Goal: Use online tool/utility: Utilize a website feature to perform a specific function

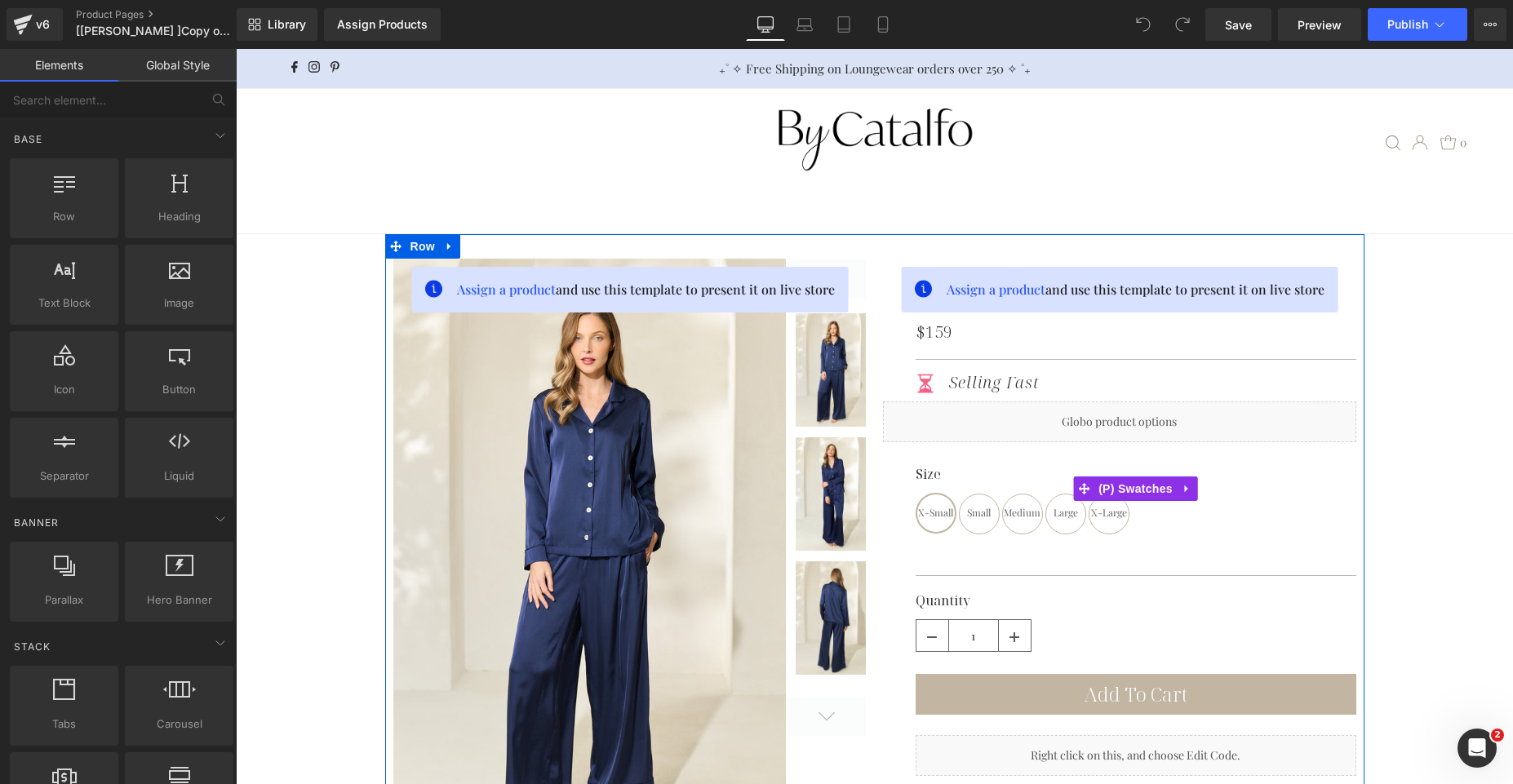
click at [1181, 512] on div "Size X-Small Small Medium Large X-Large" at bounding box center [1135, 500] width 441 height 67
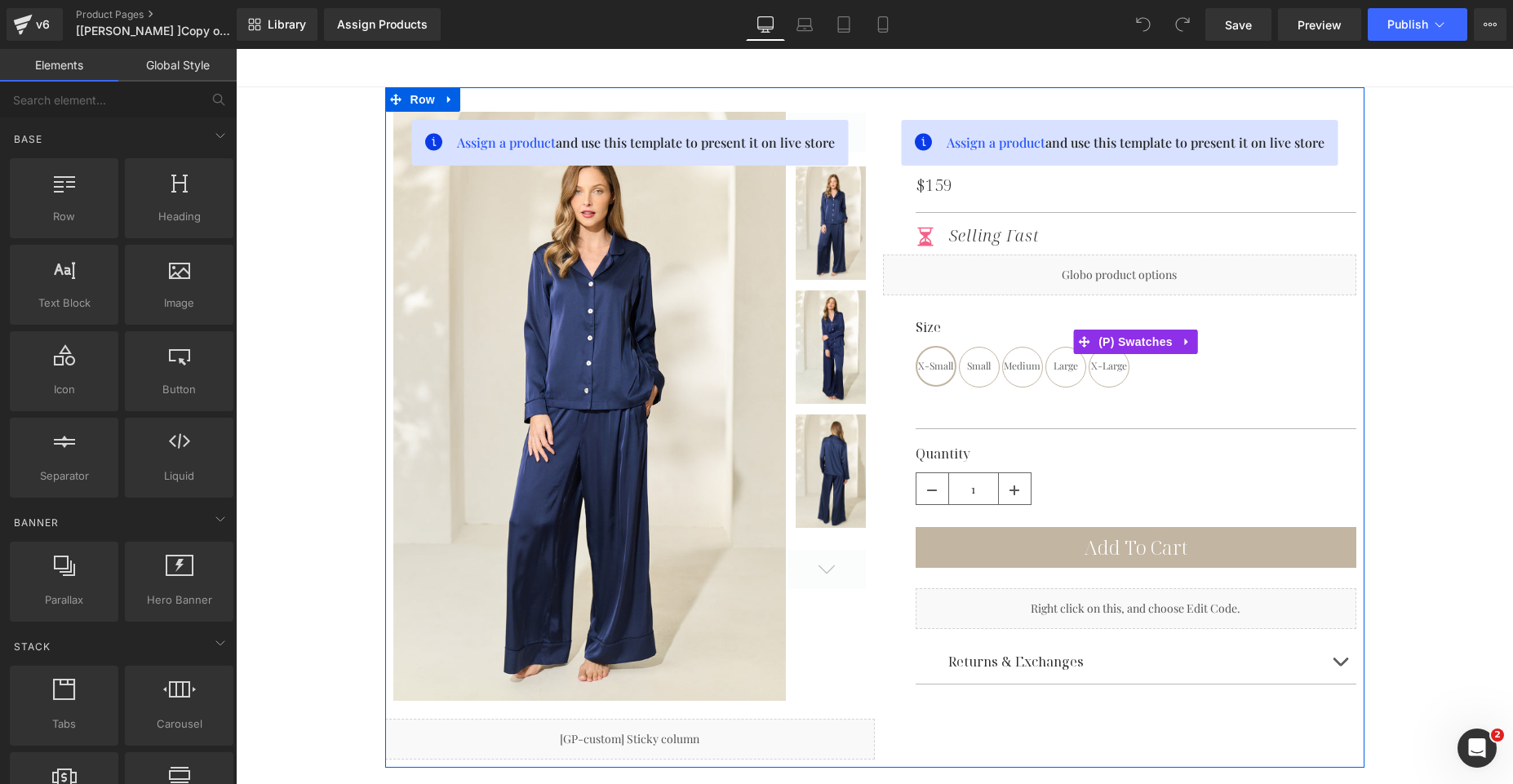
click at [1075, 385] on div "Size X-Small Small Medium Large X-Large" at bounding box center [1135, 354] width 441 height 67
click at [1189, 367] on div "Size X-Small Small Medium Large X-Large" at bounding box center [1135, 354] width 441 height 67
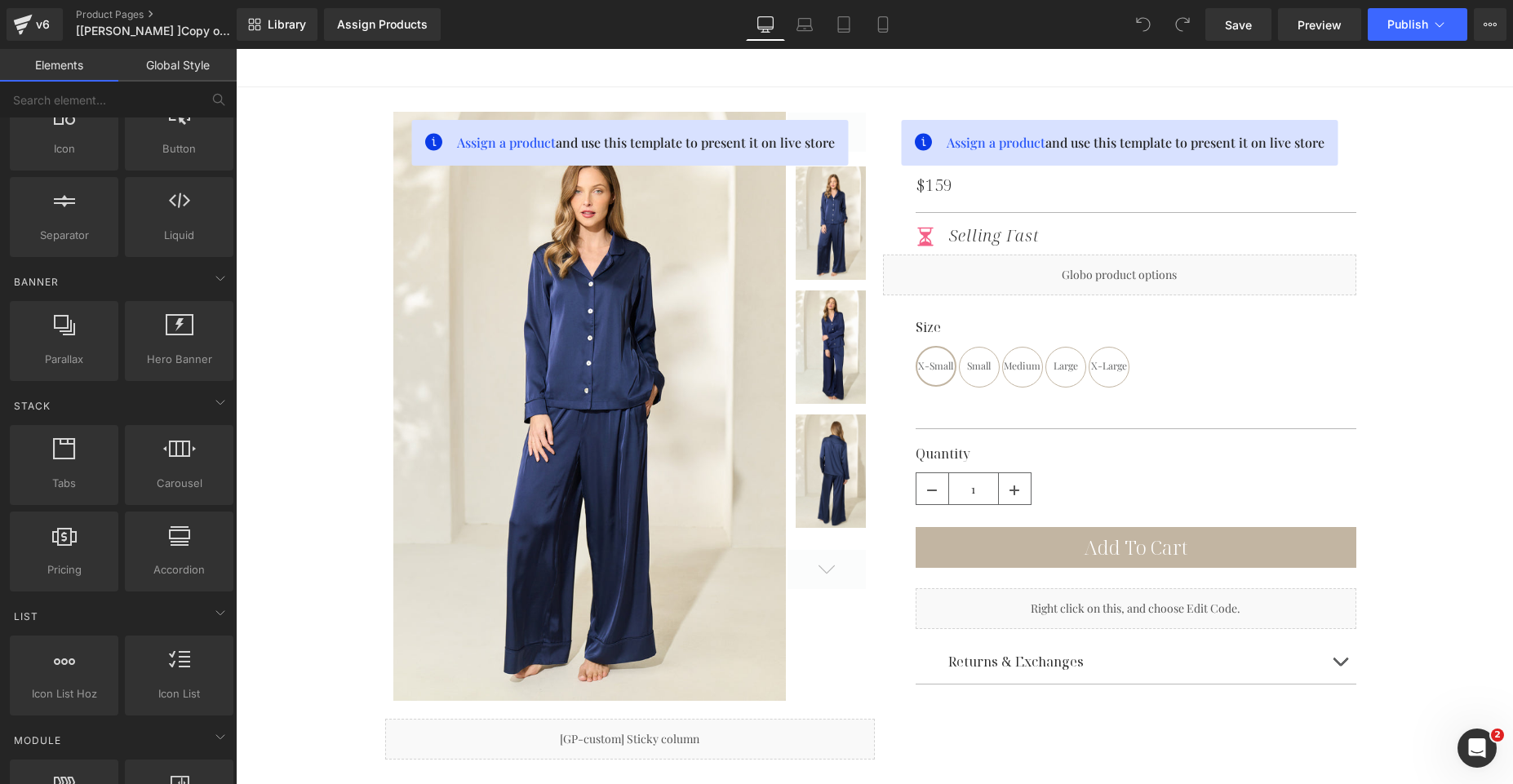
scroll to position [0, 0]
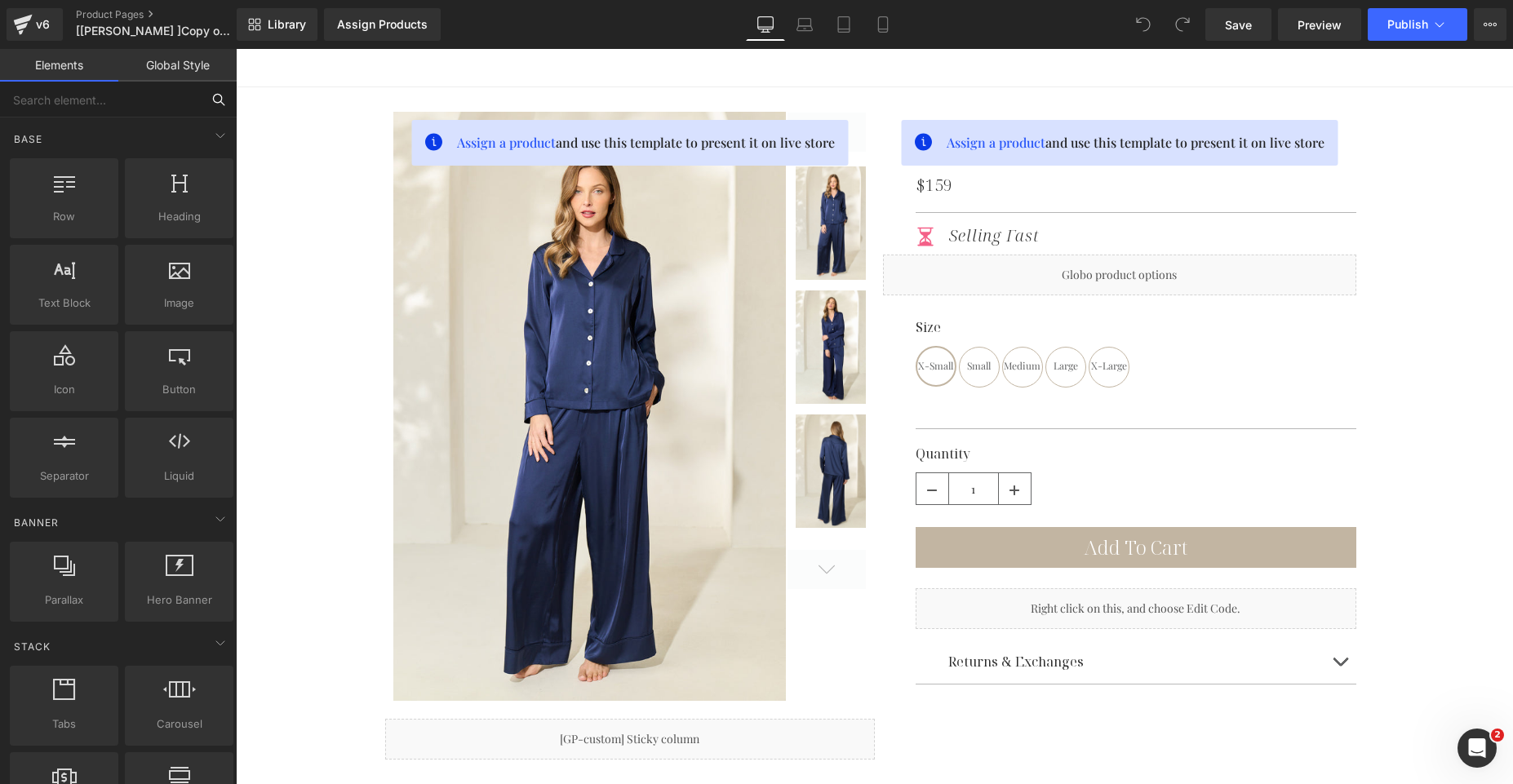
click at [97, 95] on input "text" at bounding box center [100, 99] width 201 height 36
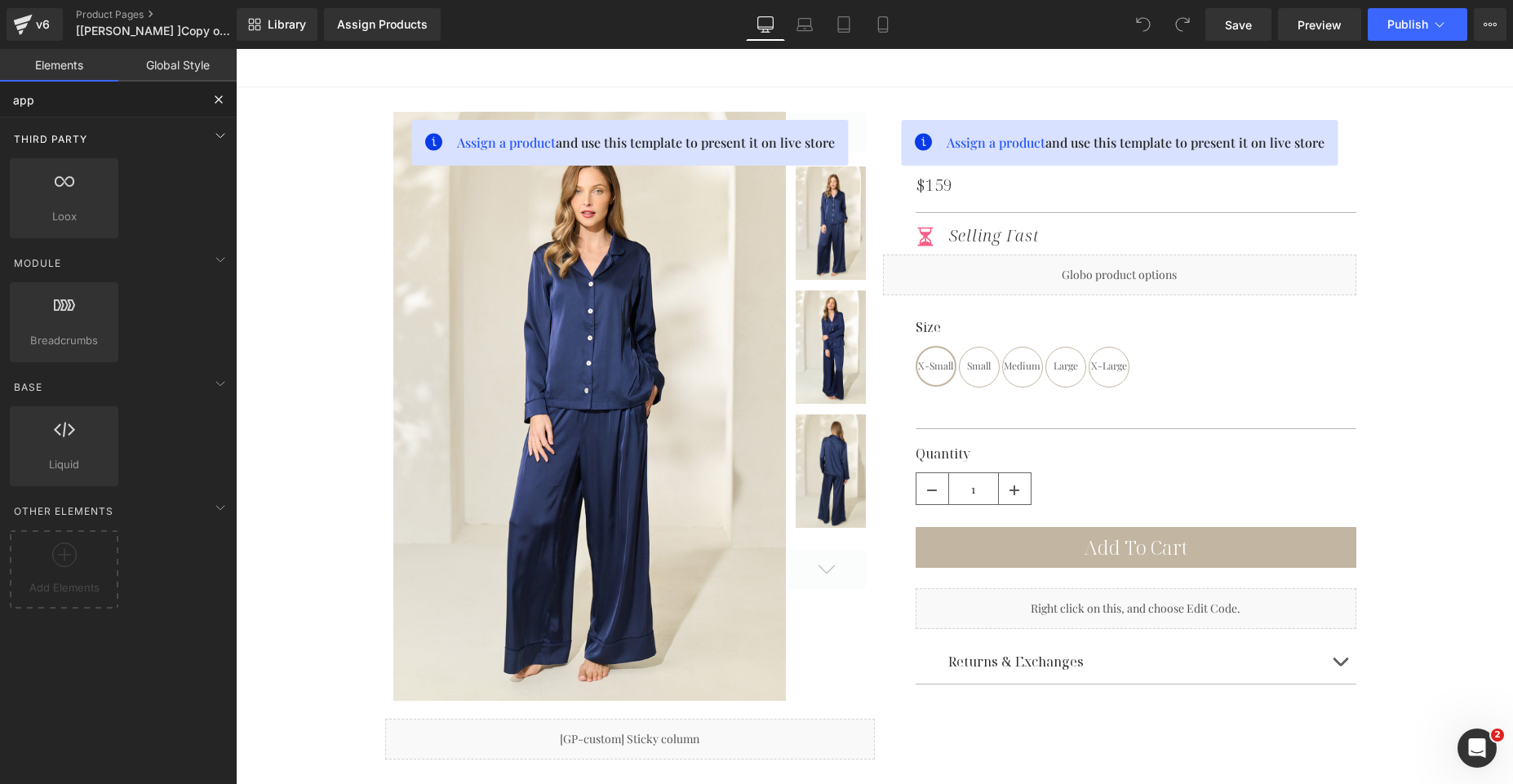
type input "app"
click at [193, 135] on div "Third Party" at bounding box center [121, 138] width 231 height 33
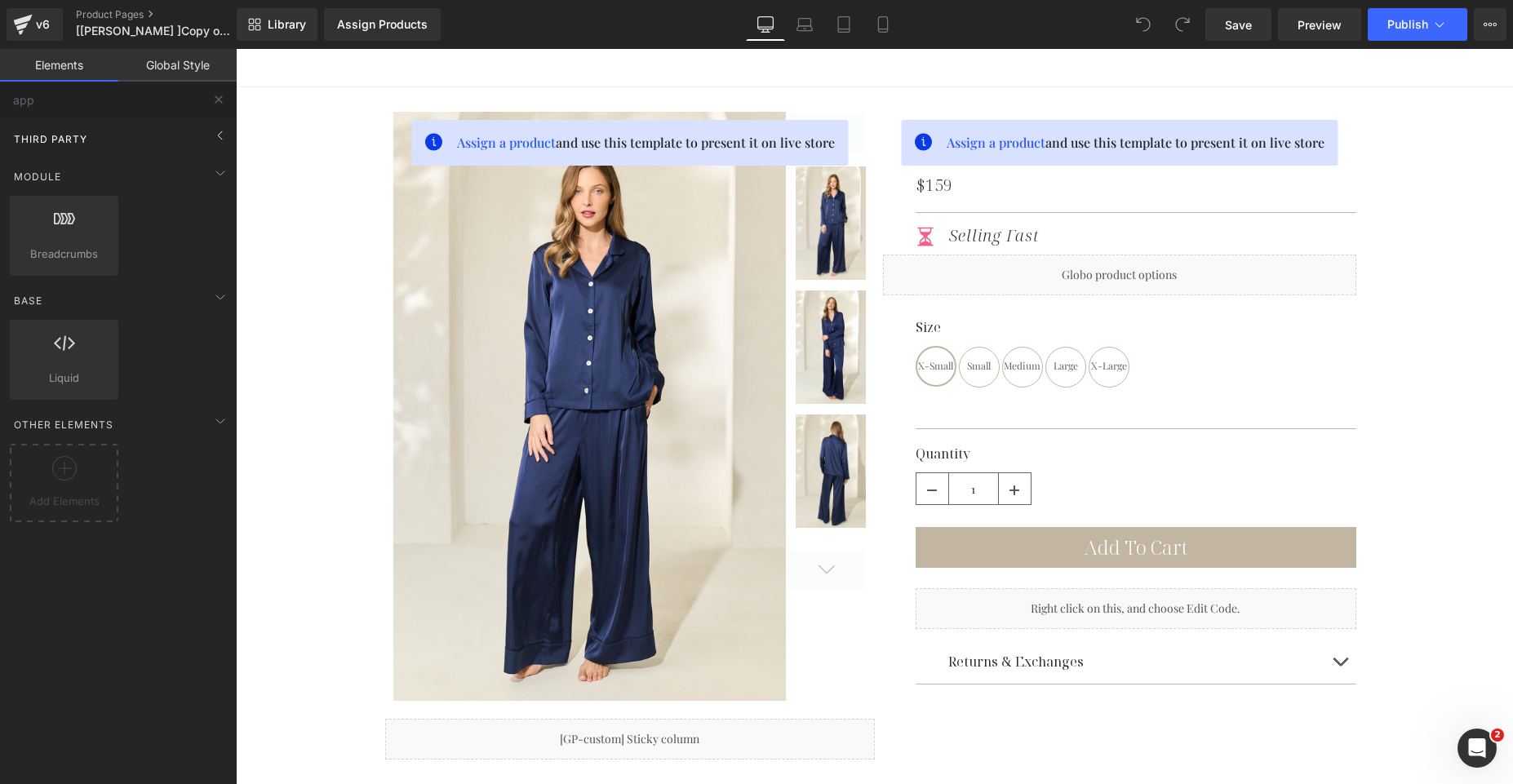
click at [193, 135] on div "Third Party" at bounding box center [121, 138] width 231 height 33
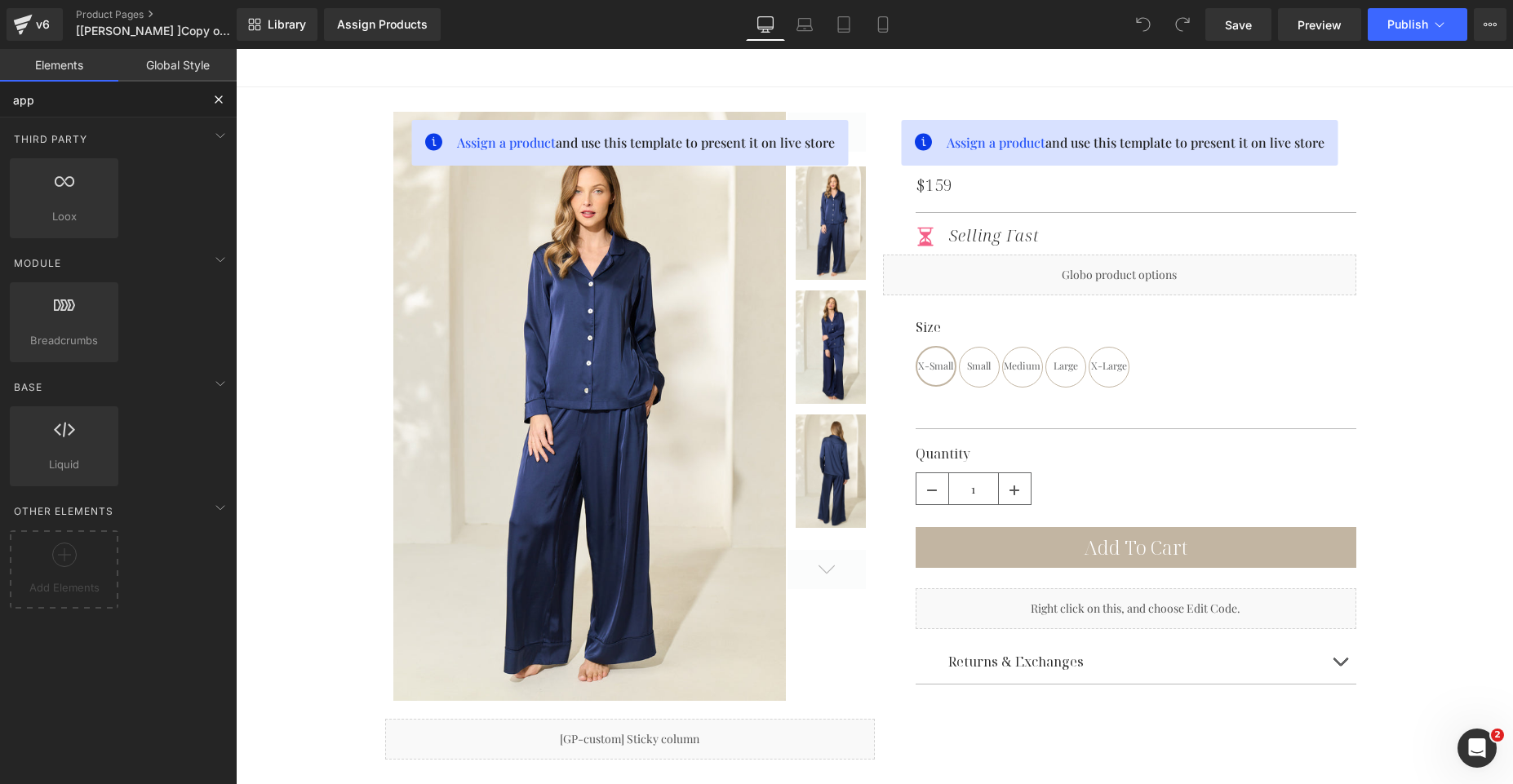
click at [128, 99] on input "app" at bounding box center [100, 99] width 201 height 36
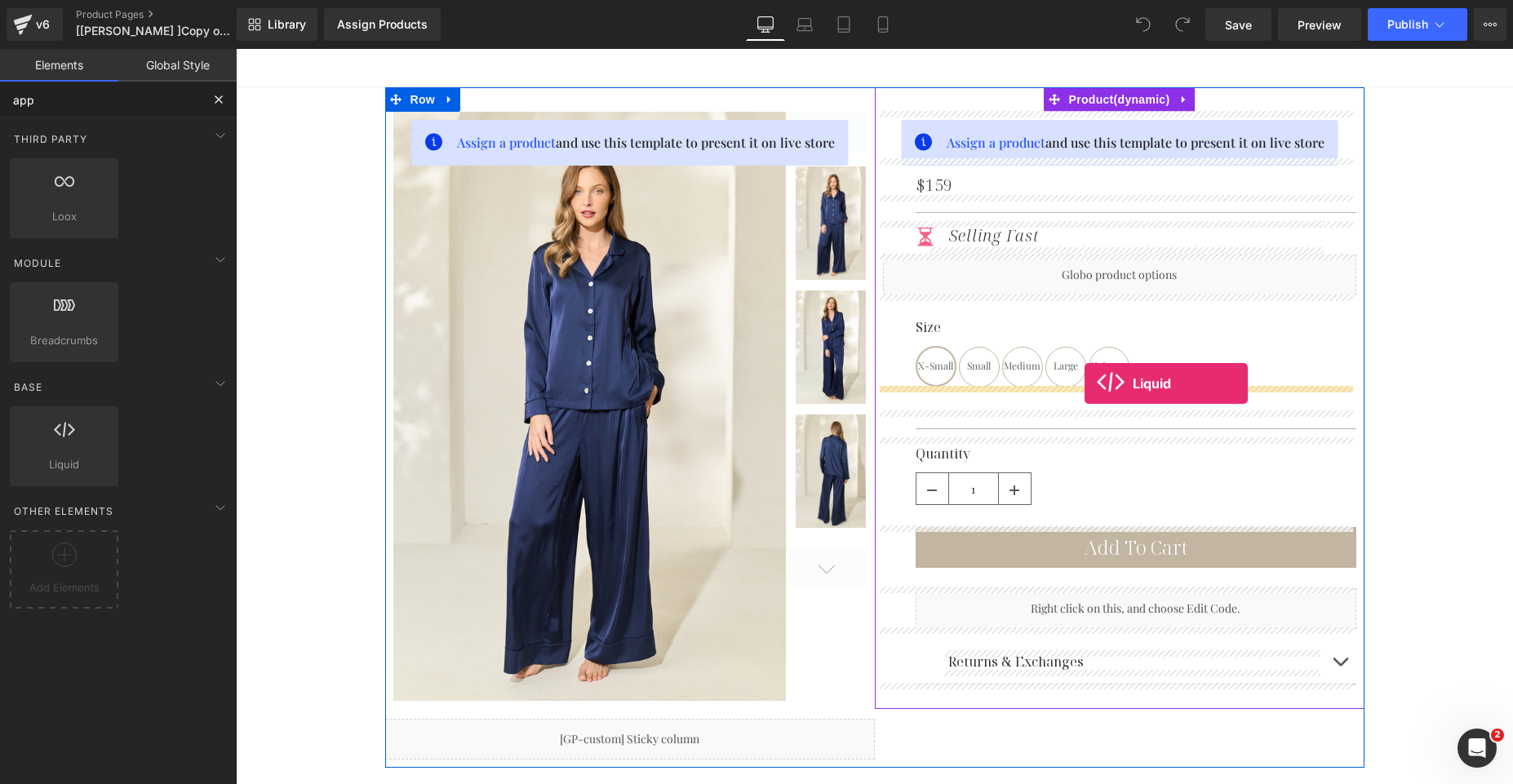
drag, startPoint x: 314, startPoint y: 495, endPoint x: 1084, endPoint y: 384, distance: 778.0
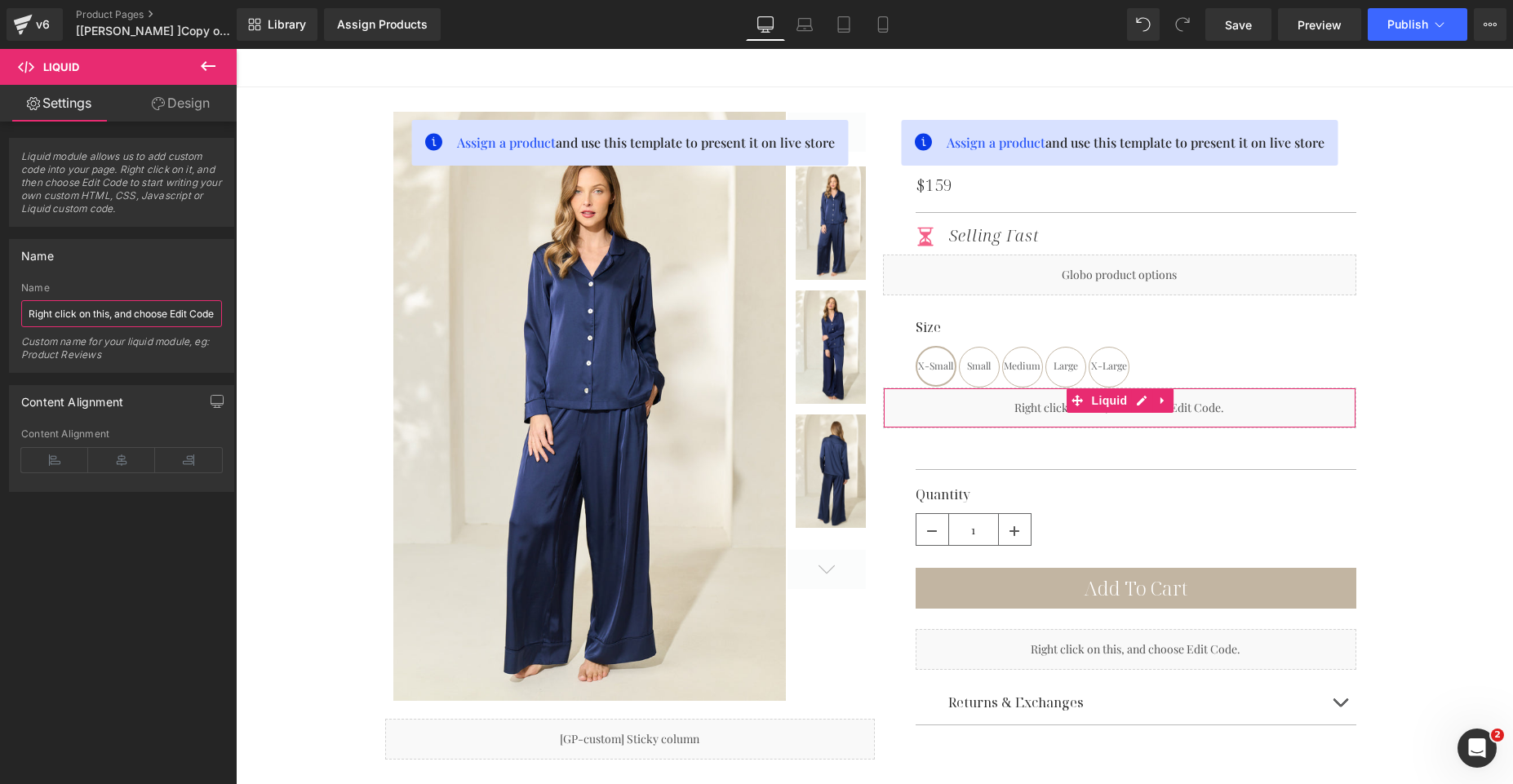
click at [120, 312] on input "Right click on this, and choose Edit Code." at bounding box center [121, 313] width 201 height 27
click at [140, 179] on span "Liquid module allows us to add custom code into your page. Right click on it, a…" at bounding box center [121, 188] width 201 height 76
drag, startPoint x: 121, startPoint y: 185, endPoint x: 98, endPoint y: 193, distance: 24.4
click at [98, 193] on span "Liquid module allows us to add custom code into your page. Right click on it, a…" at bounding box center [121, 188] width 201 height 76
click at [115, 188] on span "Liquid module allows us to add custom code into your page. Right click on it, a…" at bounding box center [121, 188] width 201 height 76
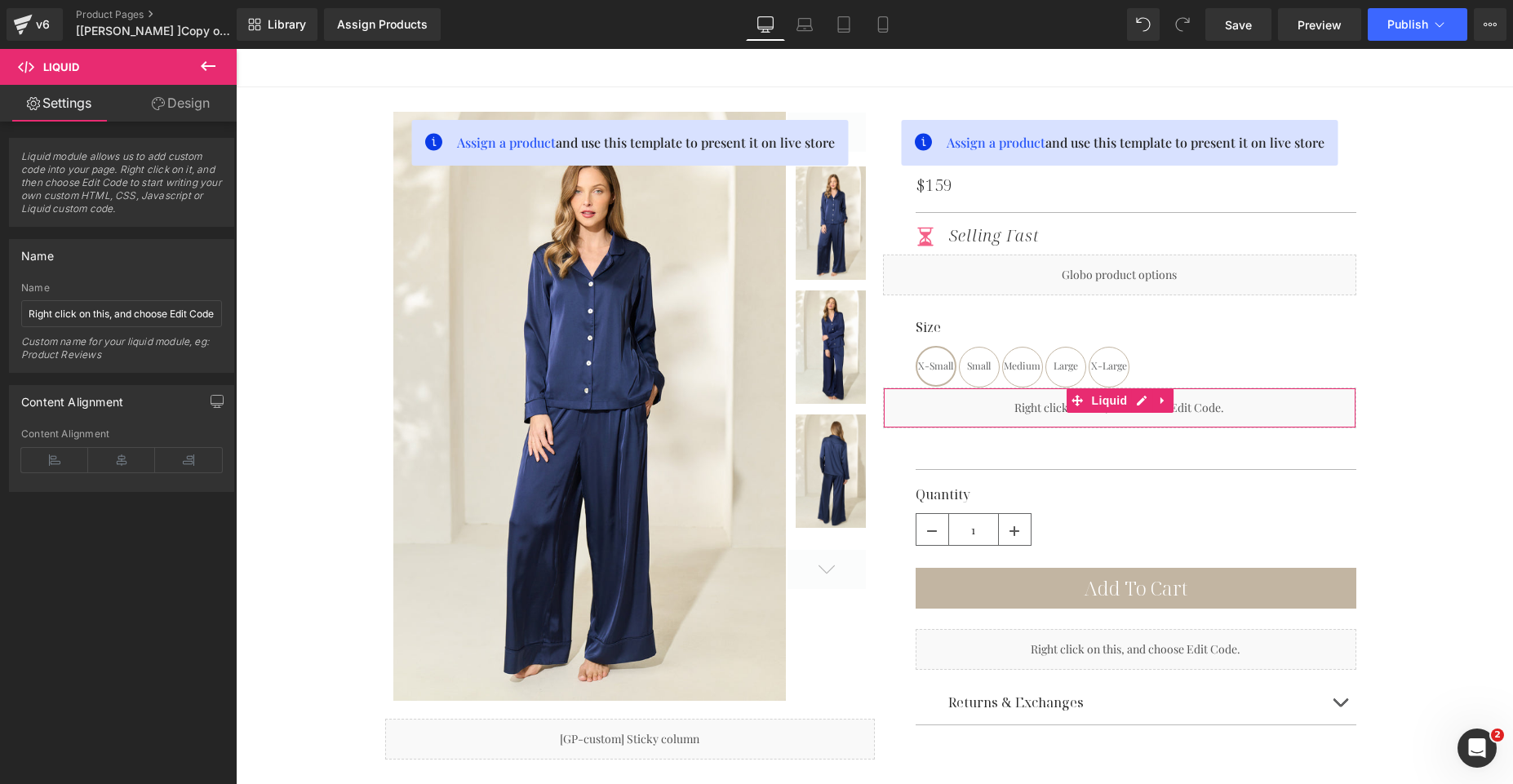
click at [106, 344] on div "Custom name for your liquid module, eg: Product Reviews" at bounding box center [121, 354] width 201 height 37
click at [115, 319] on input "Right click on this, and choose Edit Code." at bounding box center [121, 313] width 201 height 27
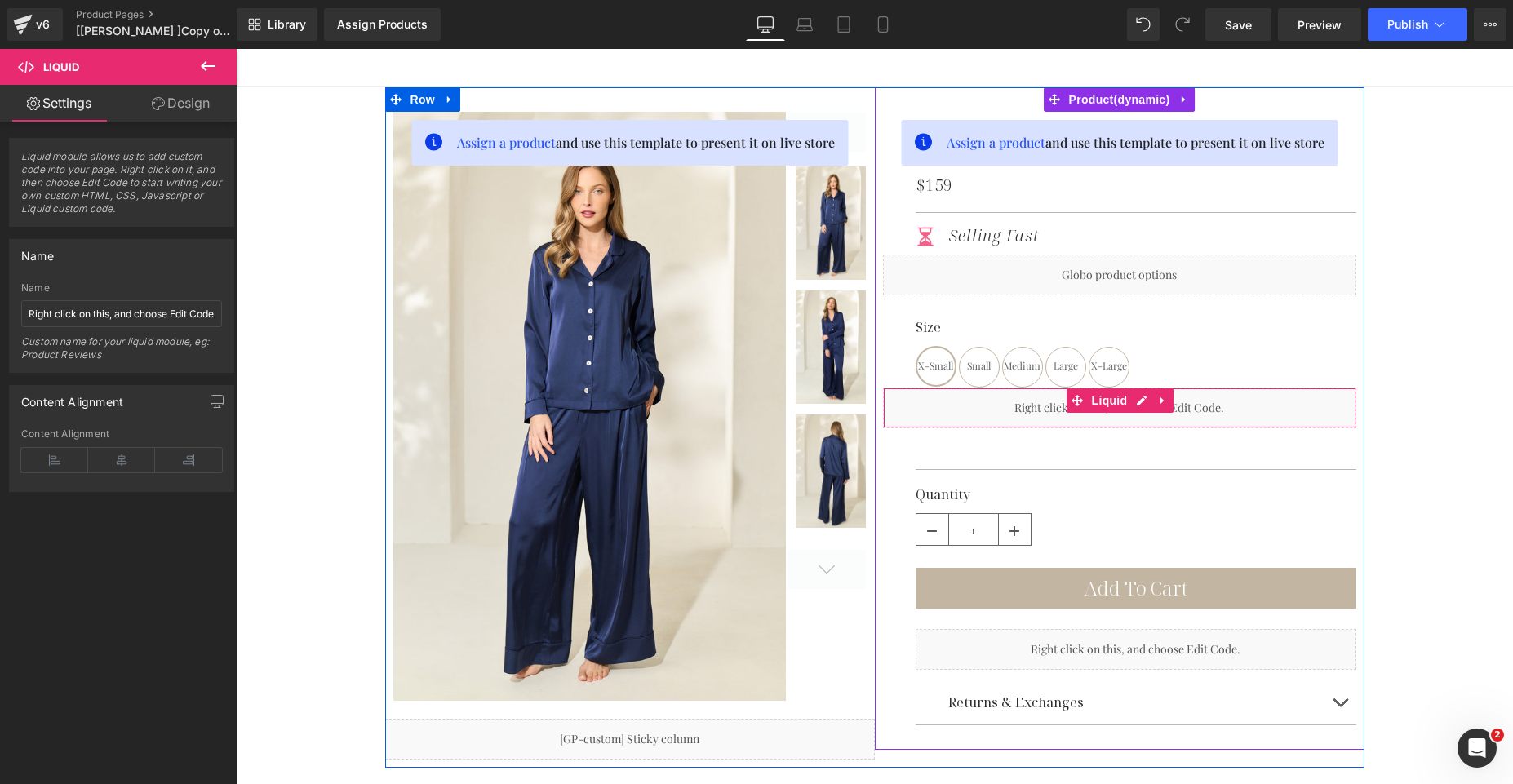
click at [1025, 414] on div "Liquid" at bounding box center [1120, 407] width 474 height 40
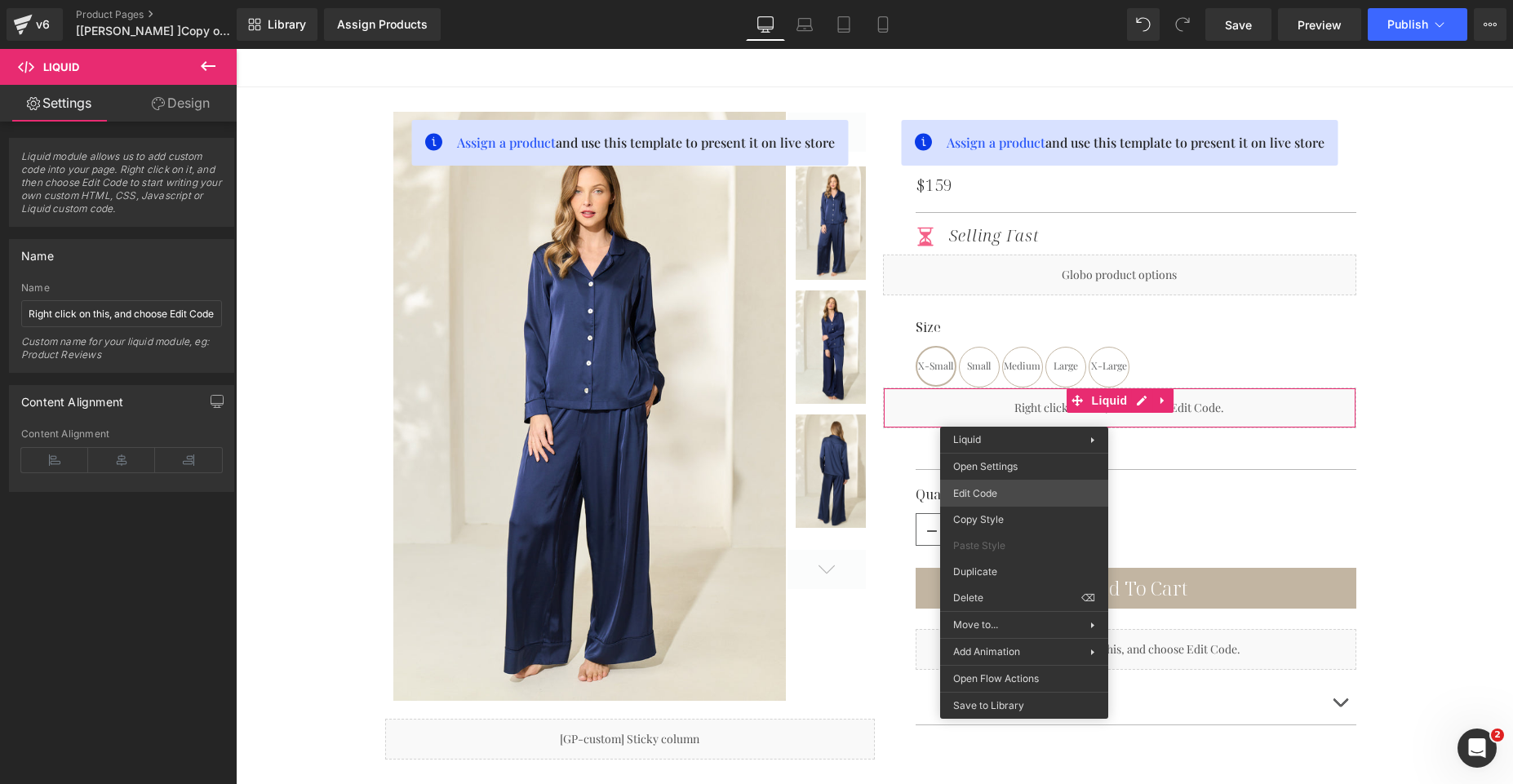
click at [995, 0] on div "Liquid You are previewing how the will restyle your page. You can not edit Elem…" at bounding box center [756, 0] width 1513 height 0
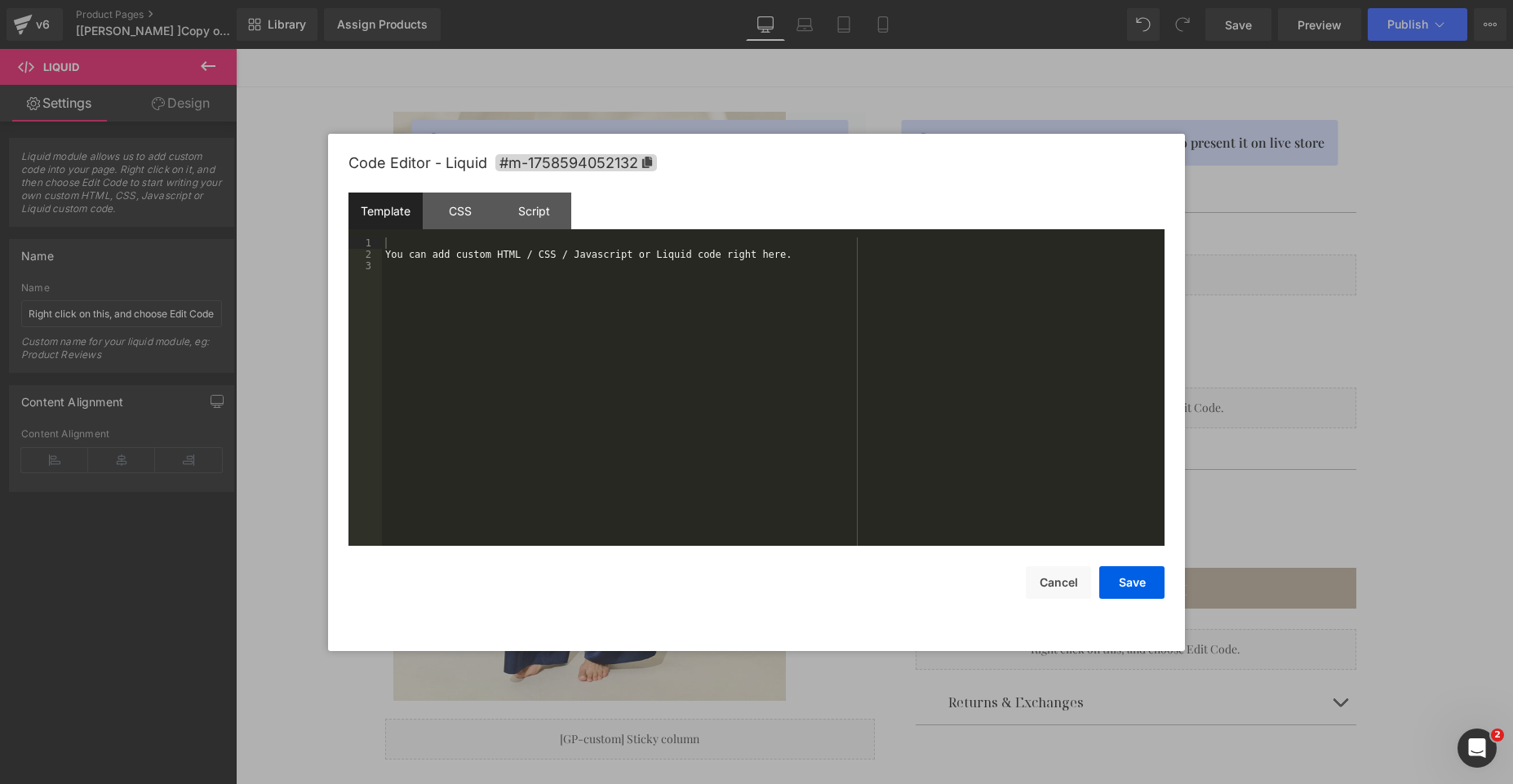
click at [742, 326] on div "You can add custom HTML / CSS / Javascript or Liquid code right here." at bounding box center [773, 403] width 782 height 331
click at [766, 273] on div "You can add custom HTML / CSS / Javascript or Liquid code right here." at bounding box center [773, 403] width 782 height 331
click at [1122, 592] on button "Save" at bounding box center [1132, 583] width 65 height 33
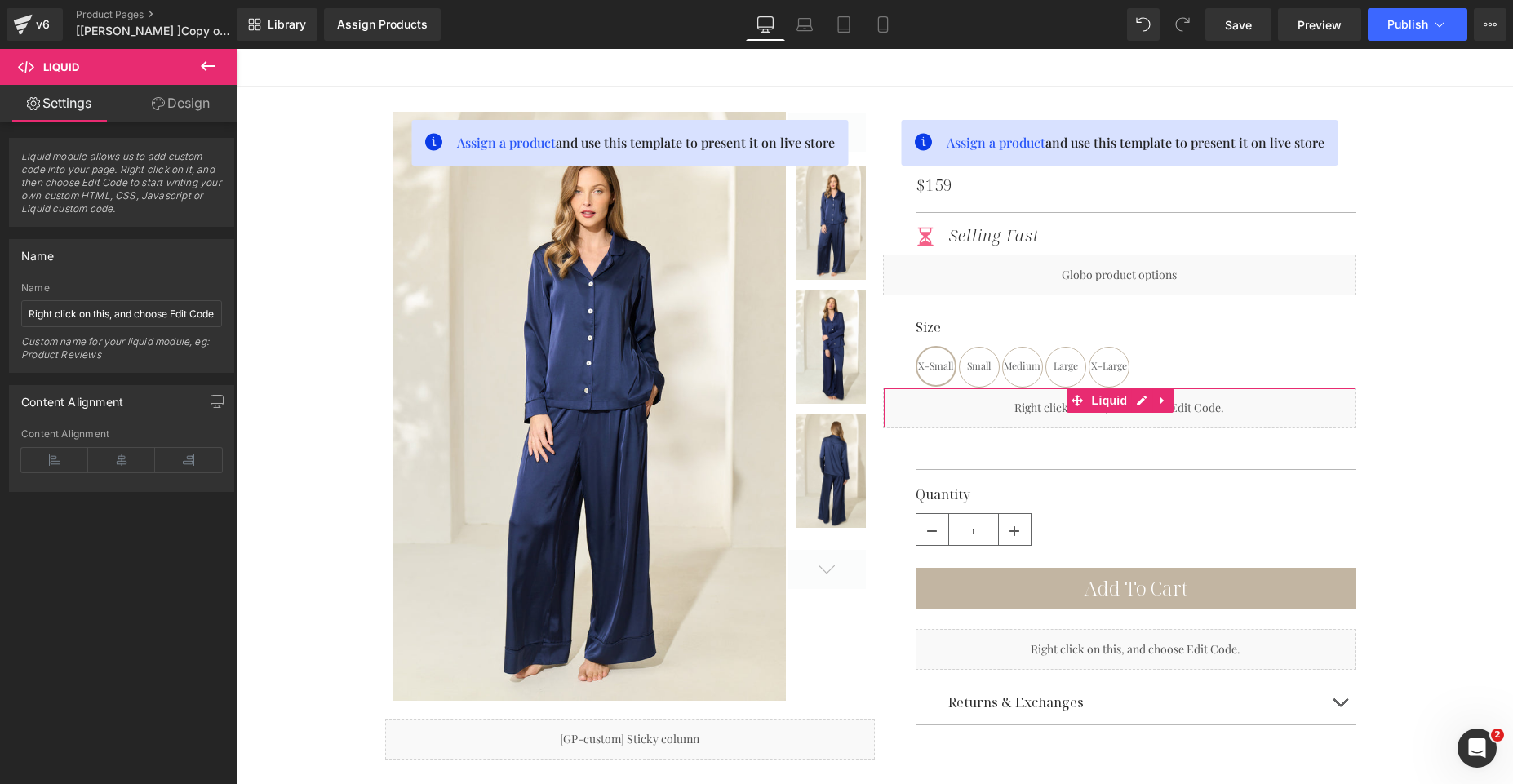
click at [77, 106] on link "Settings" at bounding box center [59, 103] width 118 height 37
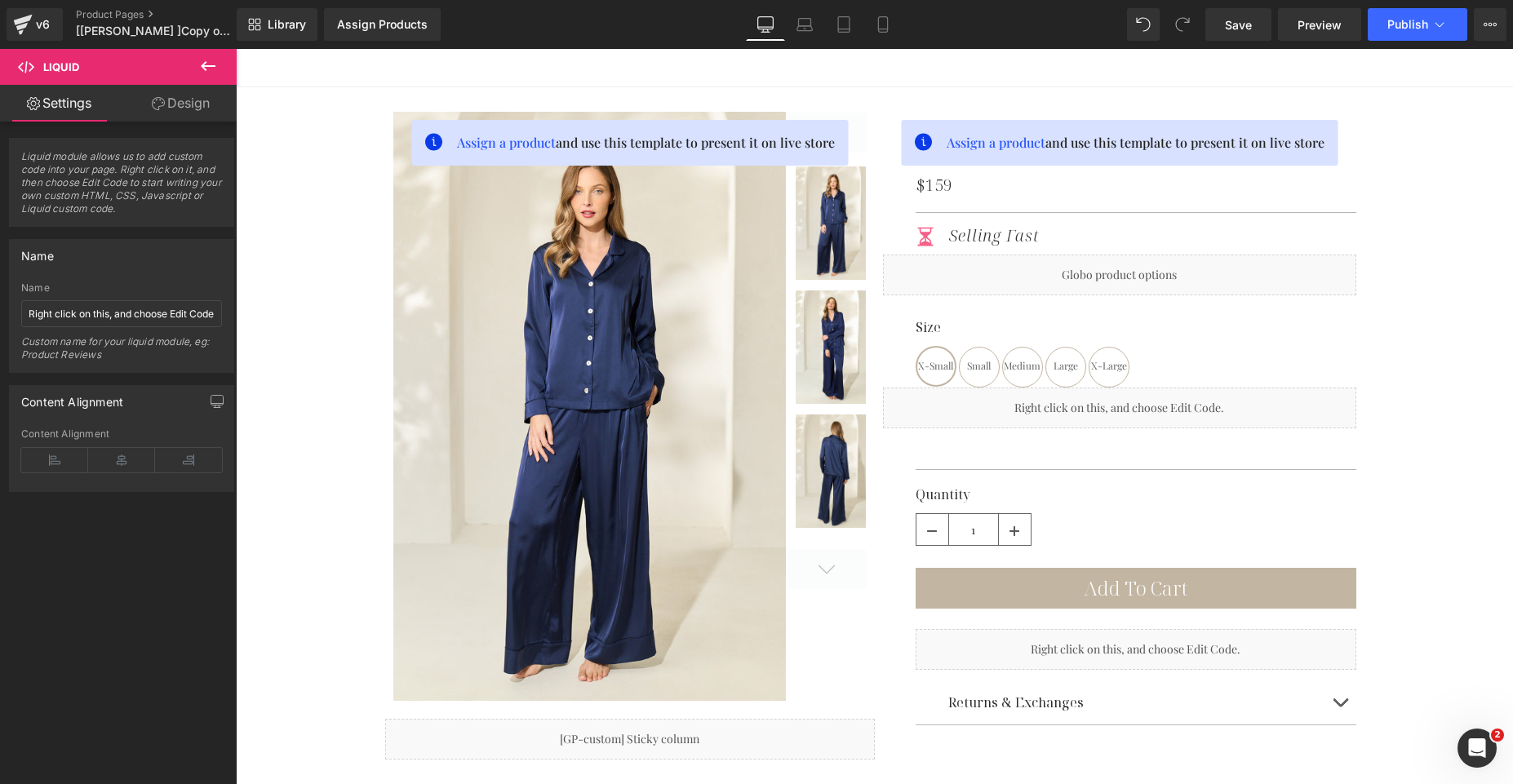
click at [202, 68] on icon at bounding box center [208, 66] width 19 height 19
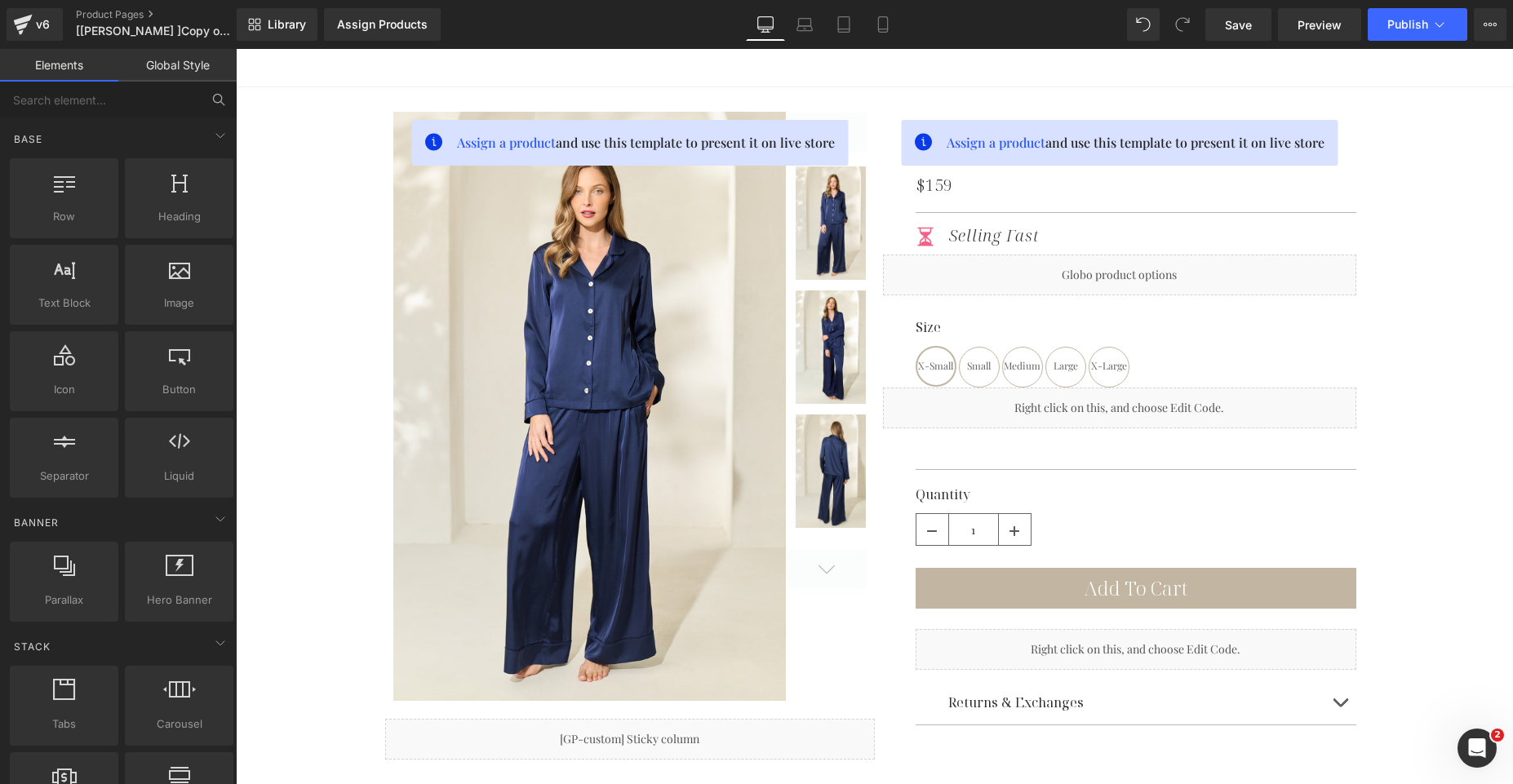
click at [173, 70] on link "Global Style" at bounding box center [177, 65] width 118 height 33
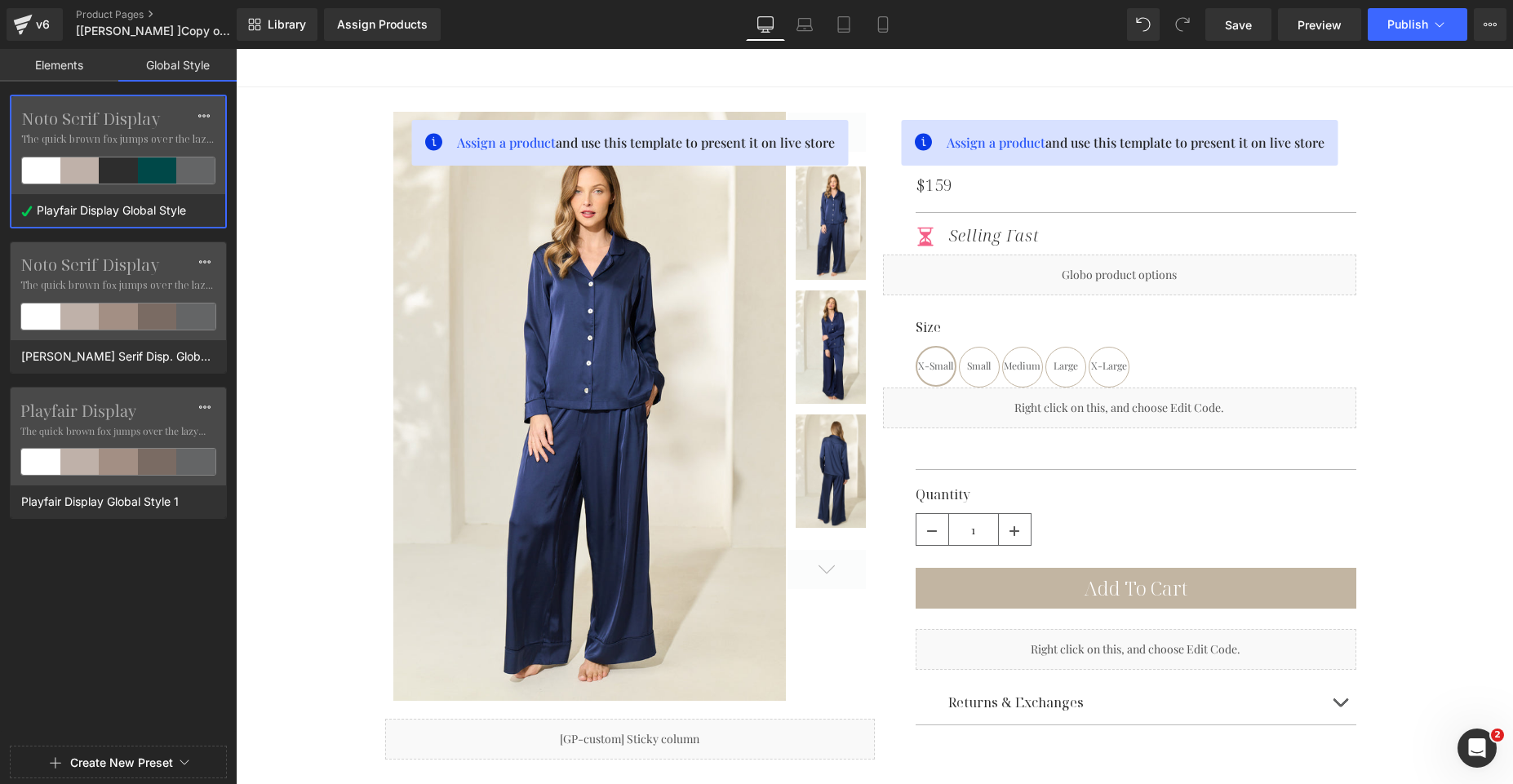
click at [83, 71] on link "Elements" at bounding box center [59, 65] width 118 height 33
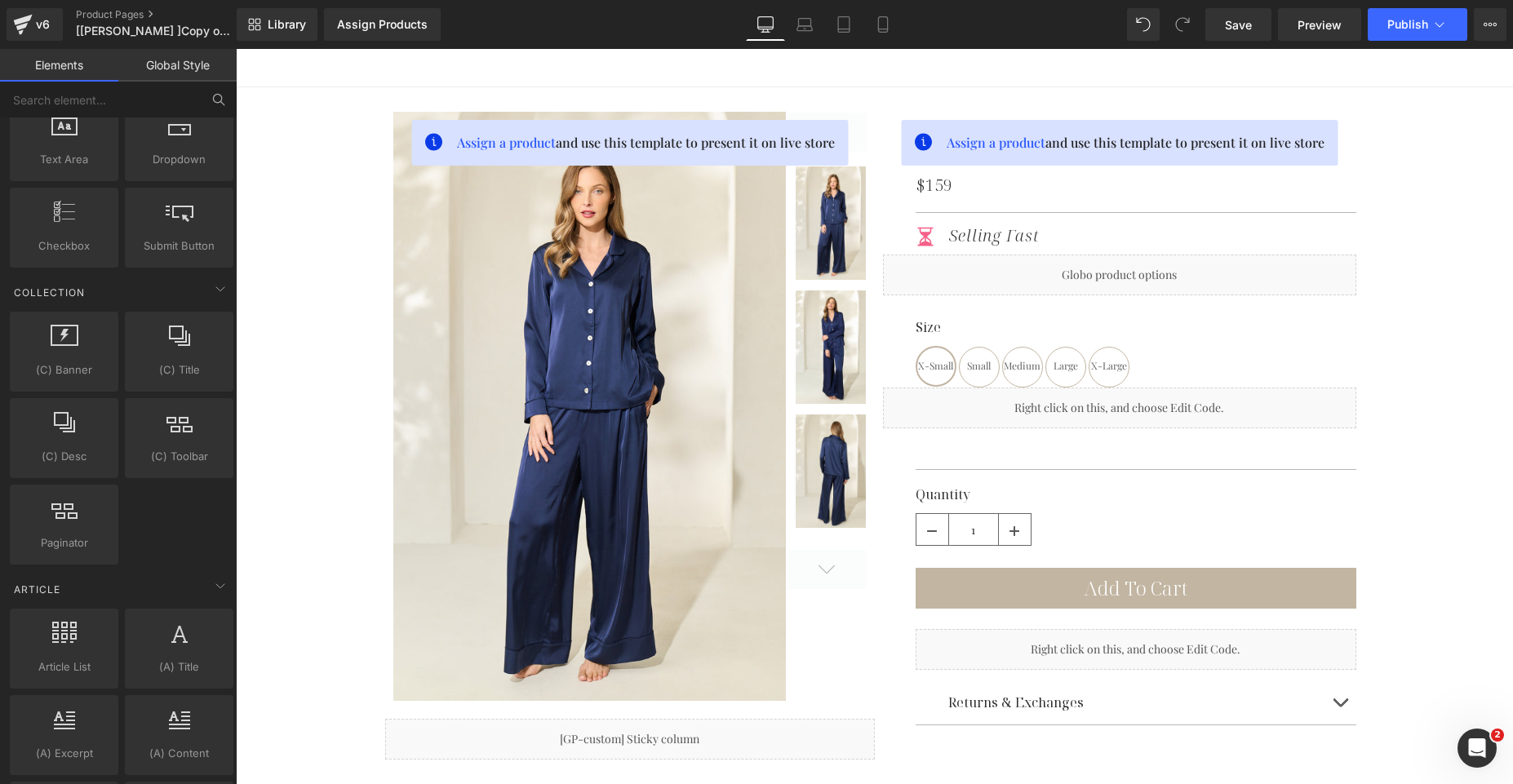
scroll to position [3019, 0]
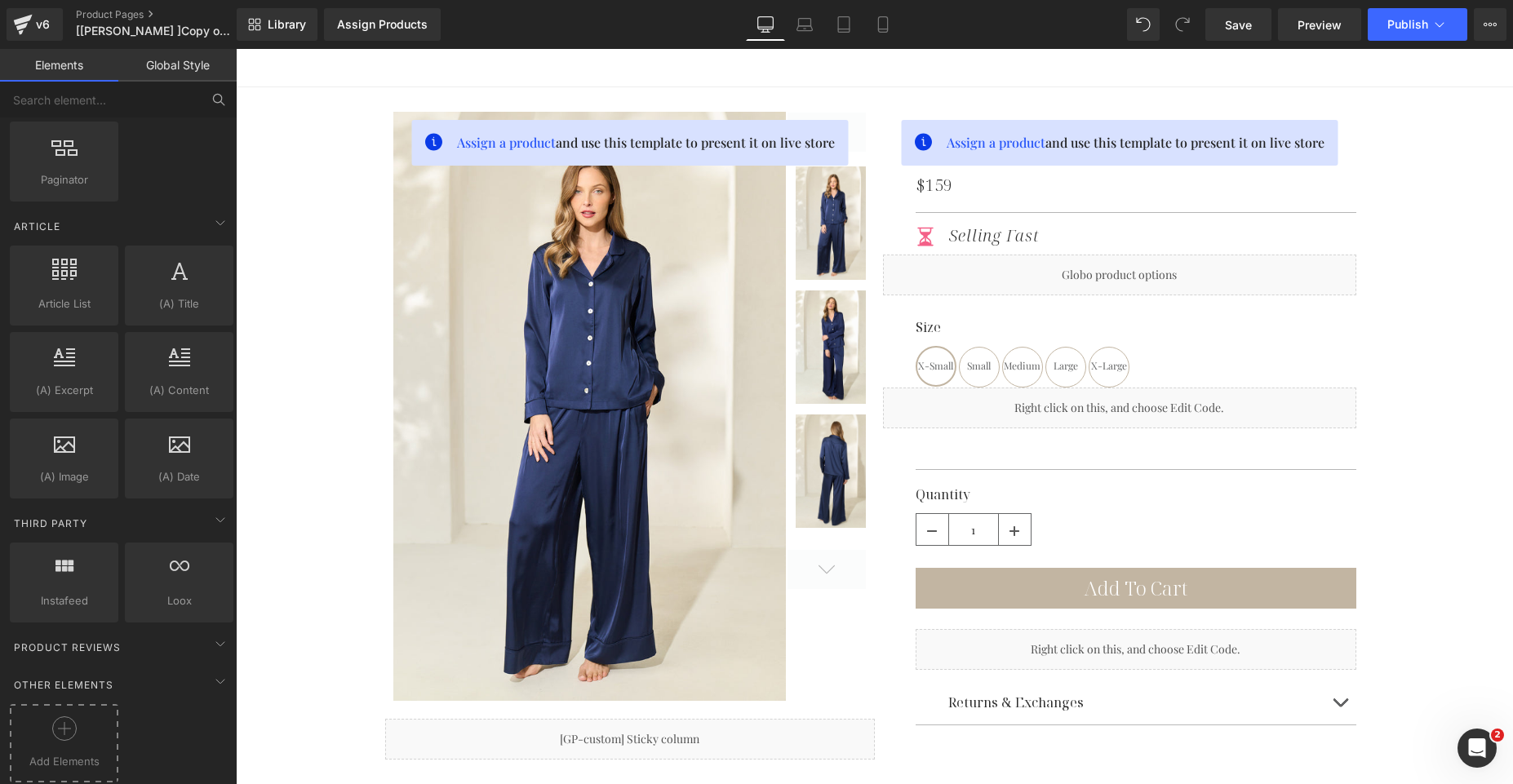
click at [92, 720] on div at bounding box center [64, 735] width 100 height 37
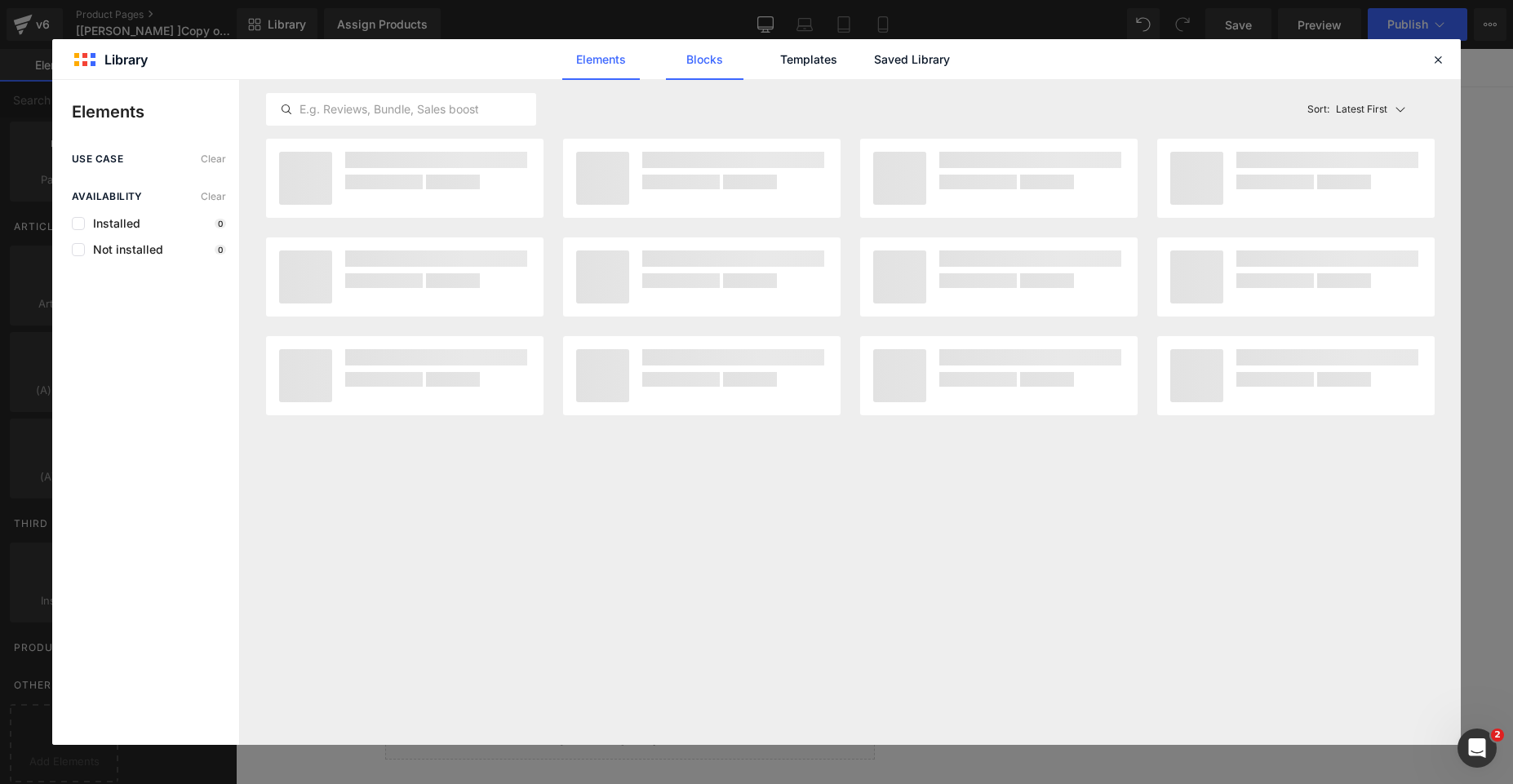
click at [701, 55] on link "Blocks" at bounding box center [705, 60] width 77 height 40
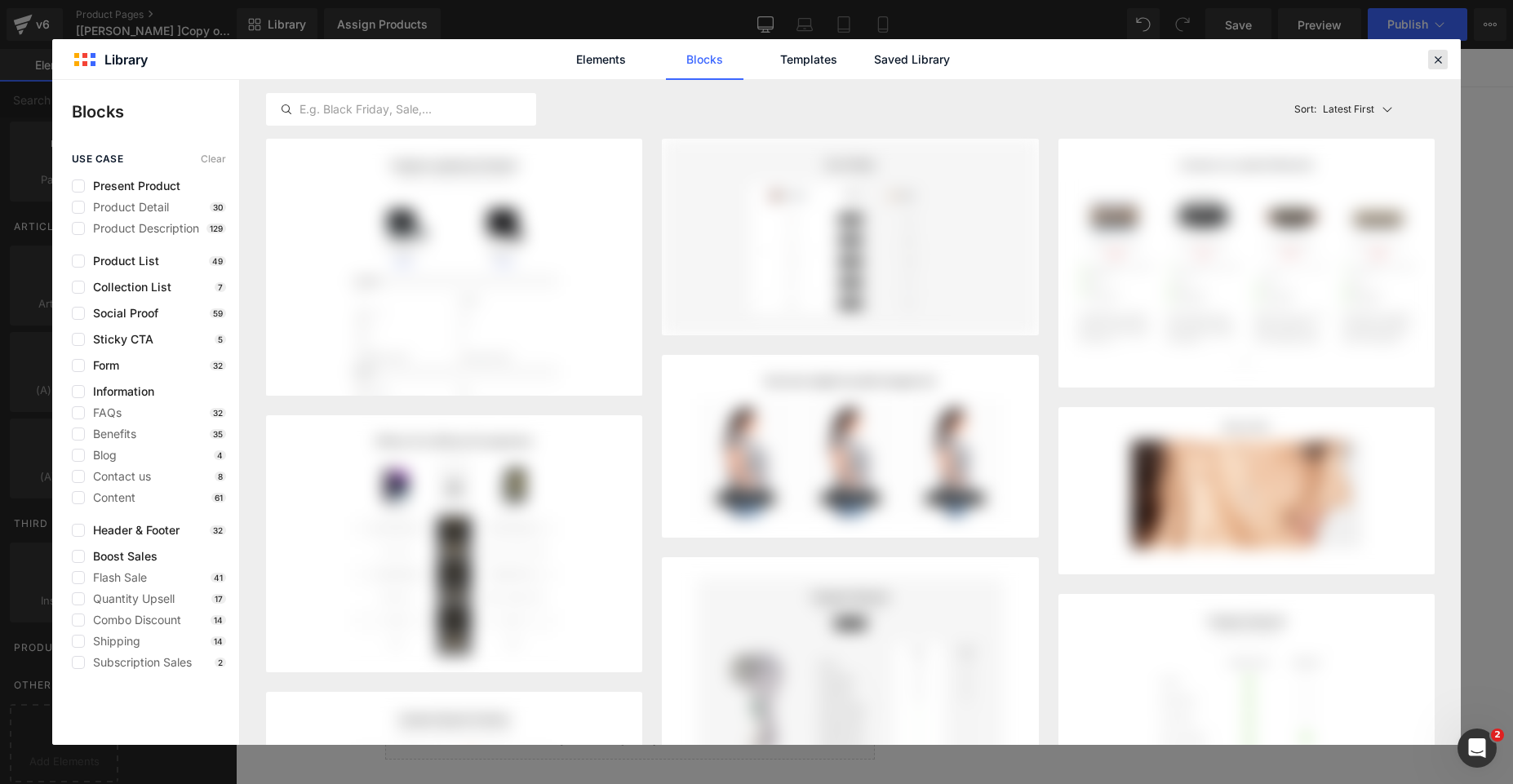
click at [1436, 66] on div at bounding box center [1438, 60] width 19 height 19
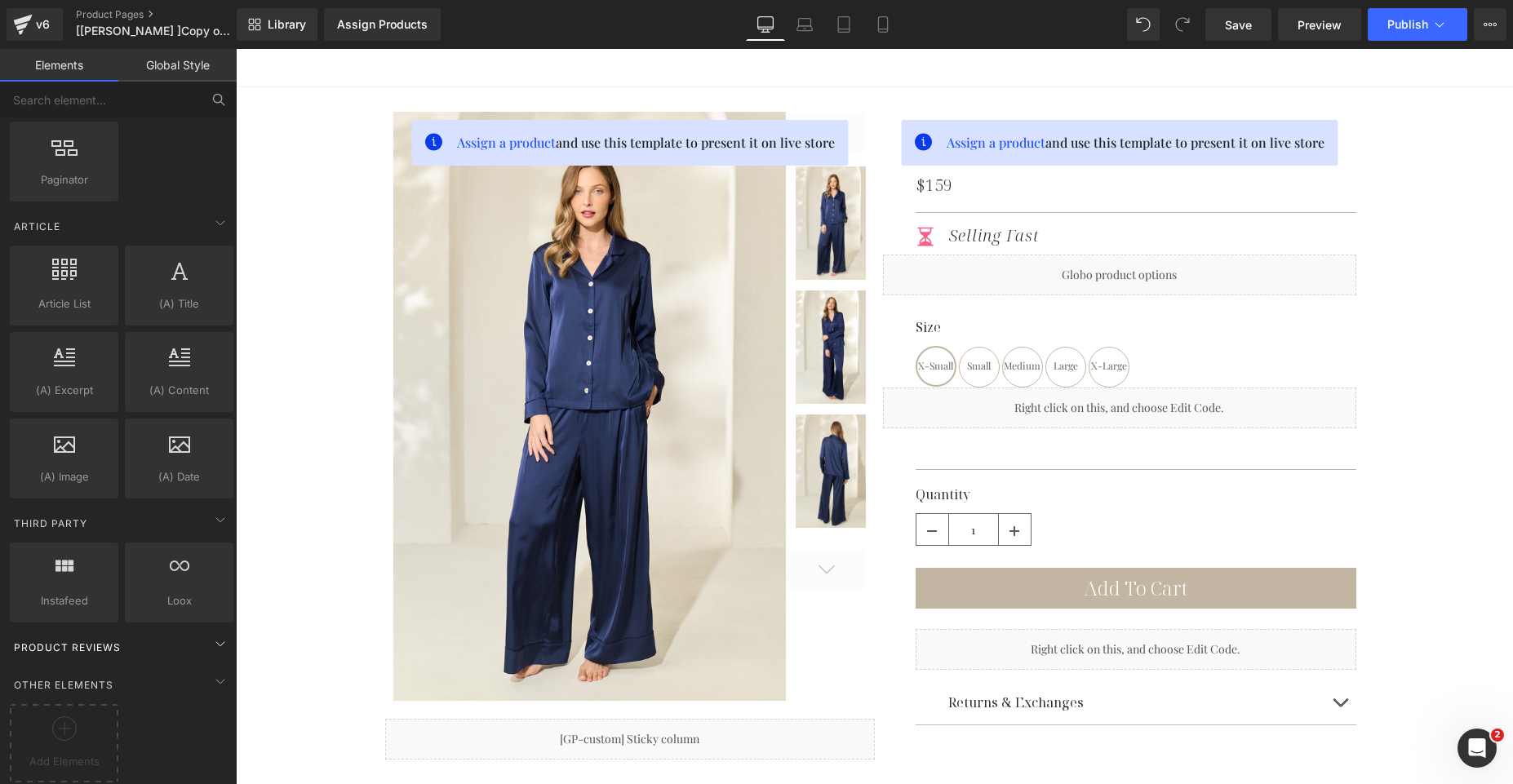
click at [143, 636] on div "Product Reviews" at bounding box center [121, 647] width 231 height 33
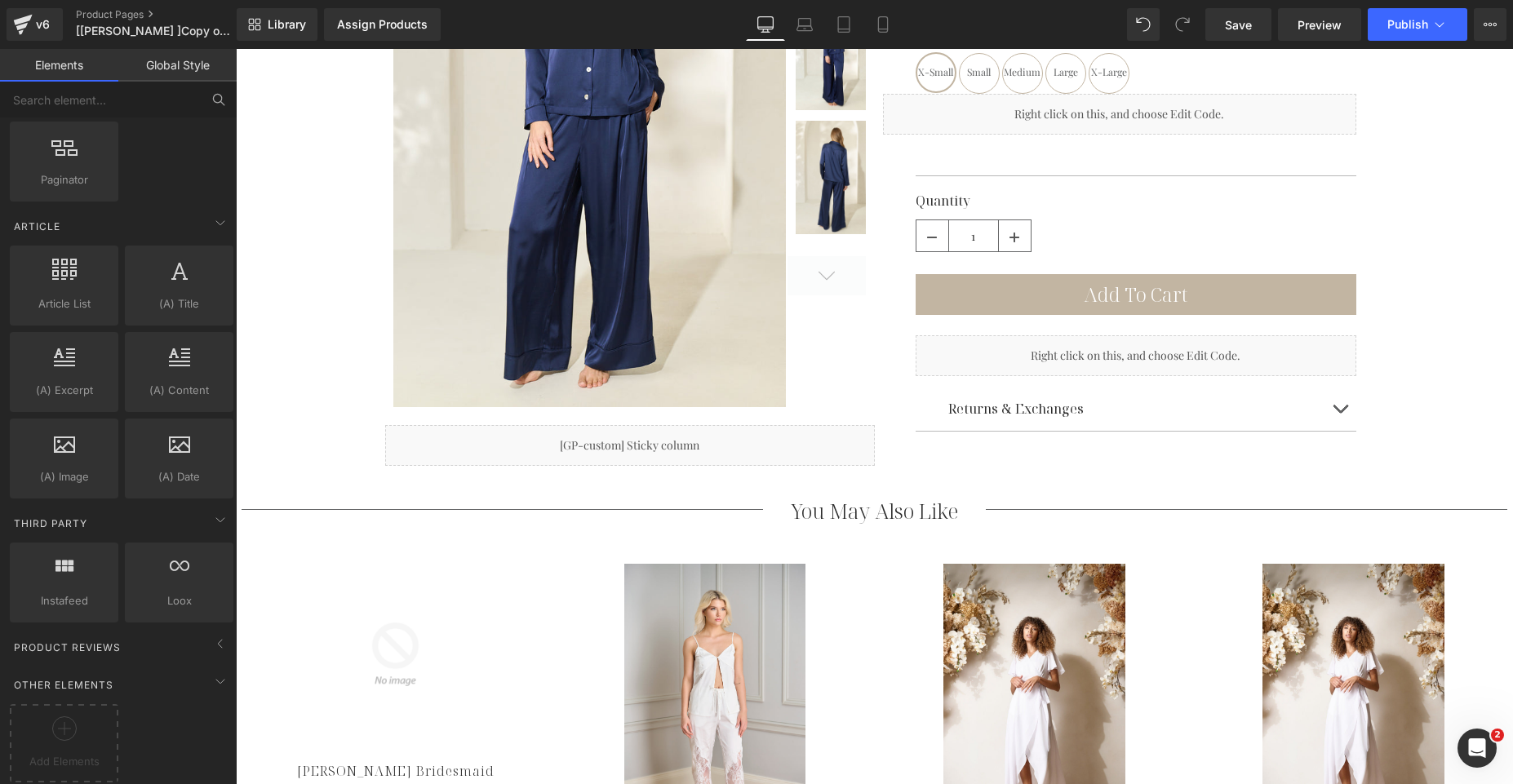
scroll to position [0, 0]
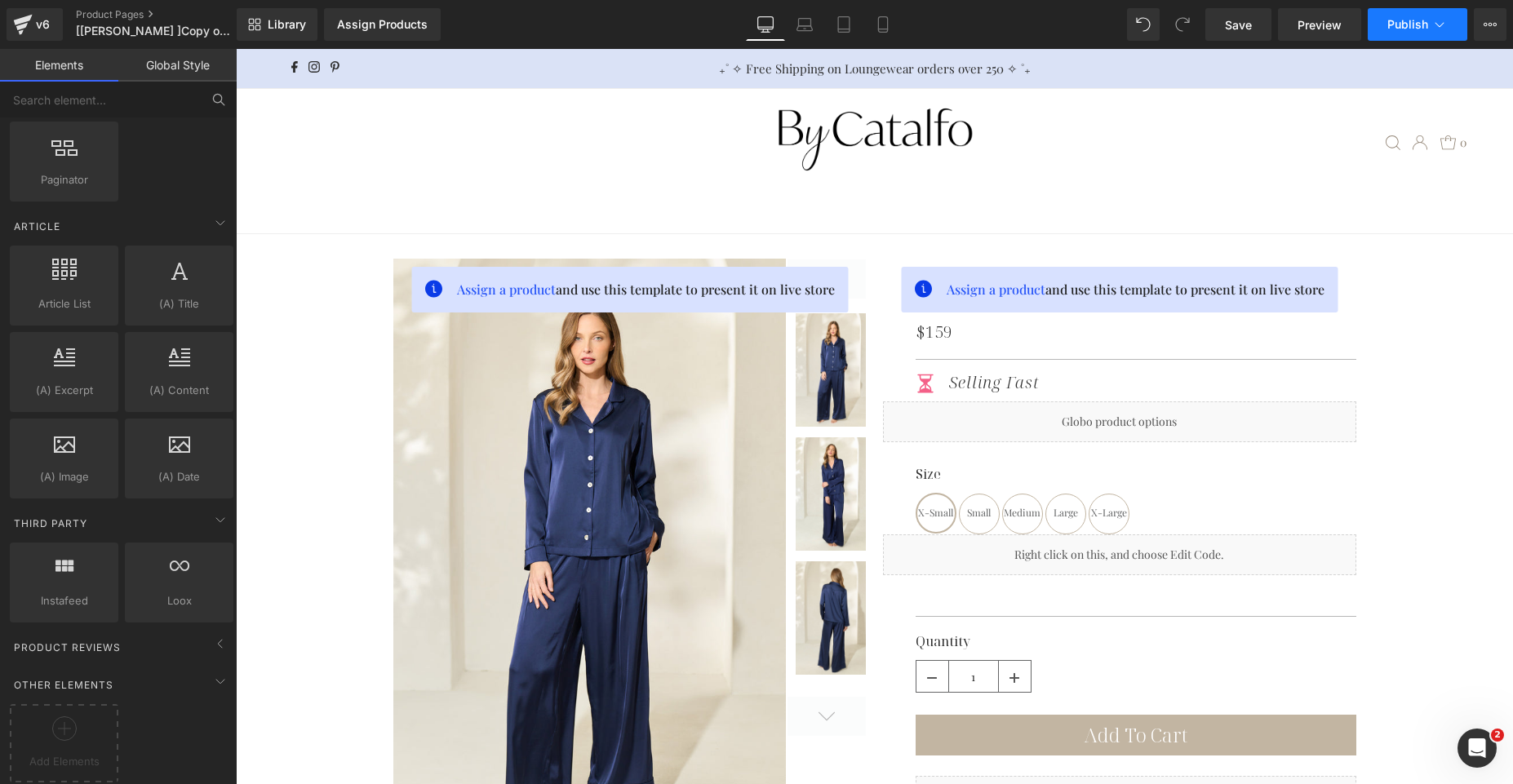
click at [1421, 26] on span "Publish" at bounding box center [1407, 24] width 40 height 13
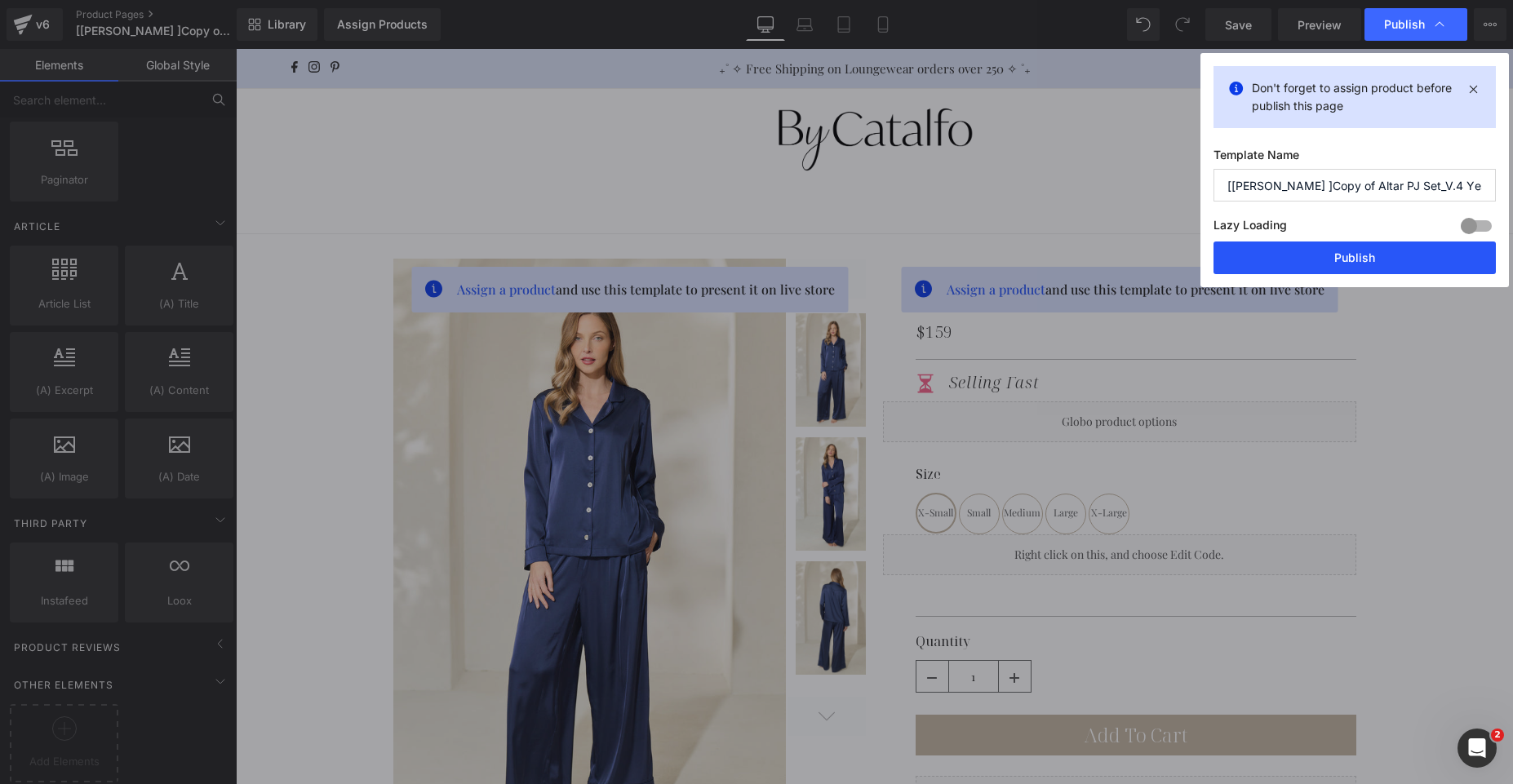
click at [1340, 269] on button "Publish" at bounding box center [1355, 257] width 283 height 33
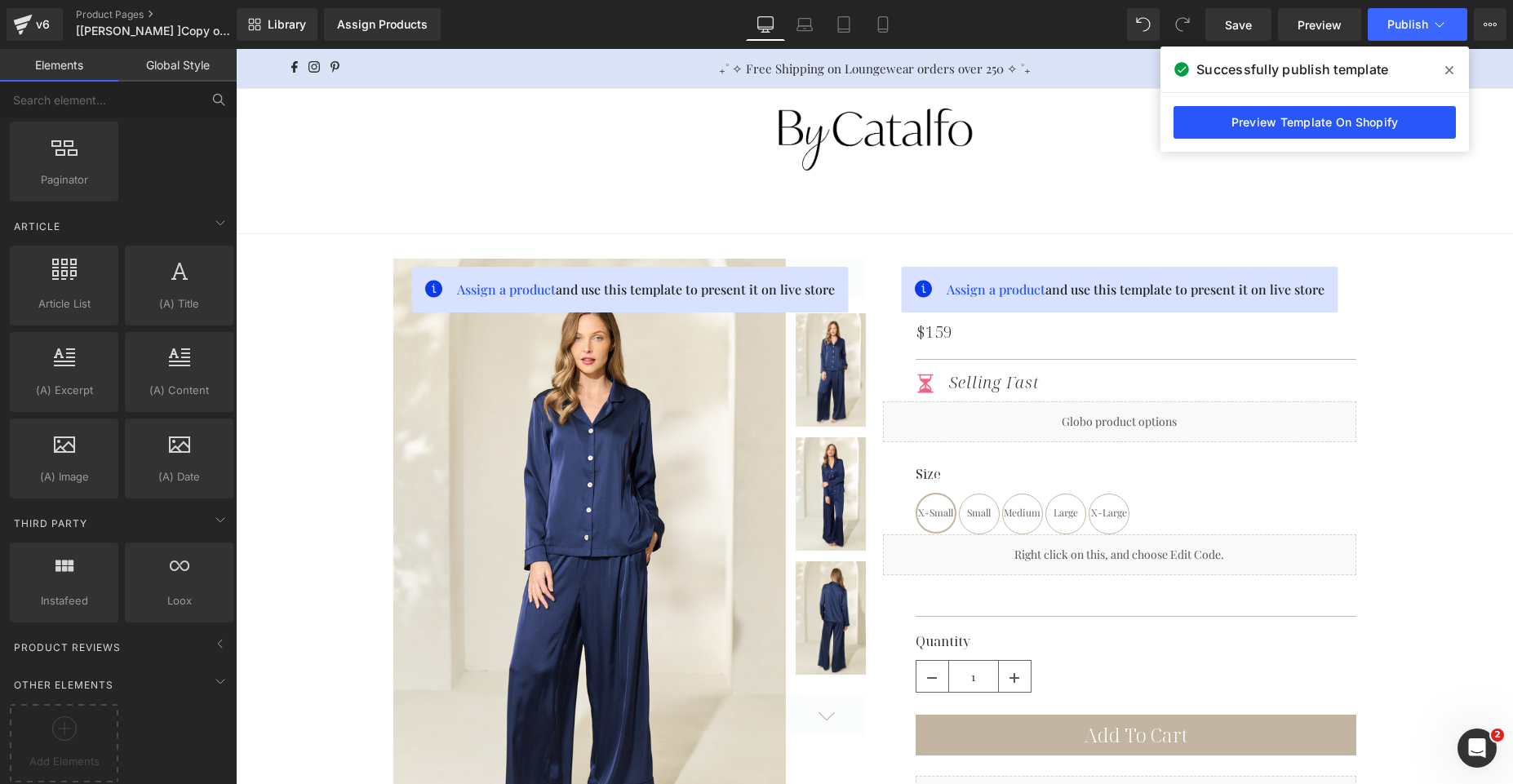
click at [1386, 134] on link "Preview Template On Shopify" at bounding box center [1315, 122] width 283 height 33
